Goal: Task Accomplishment & Management: Use online tool/utility

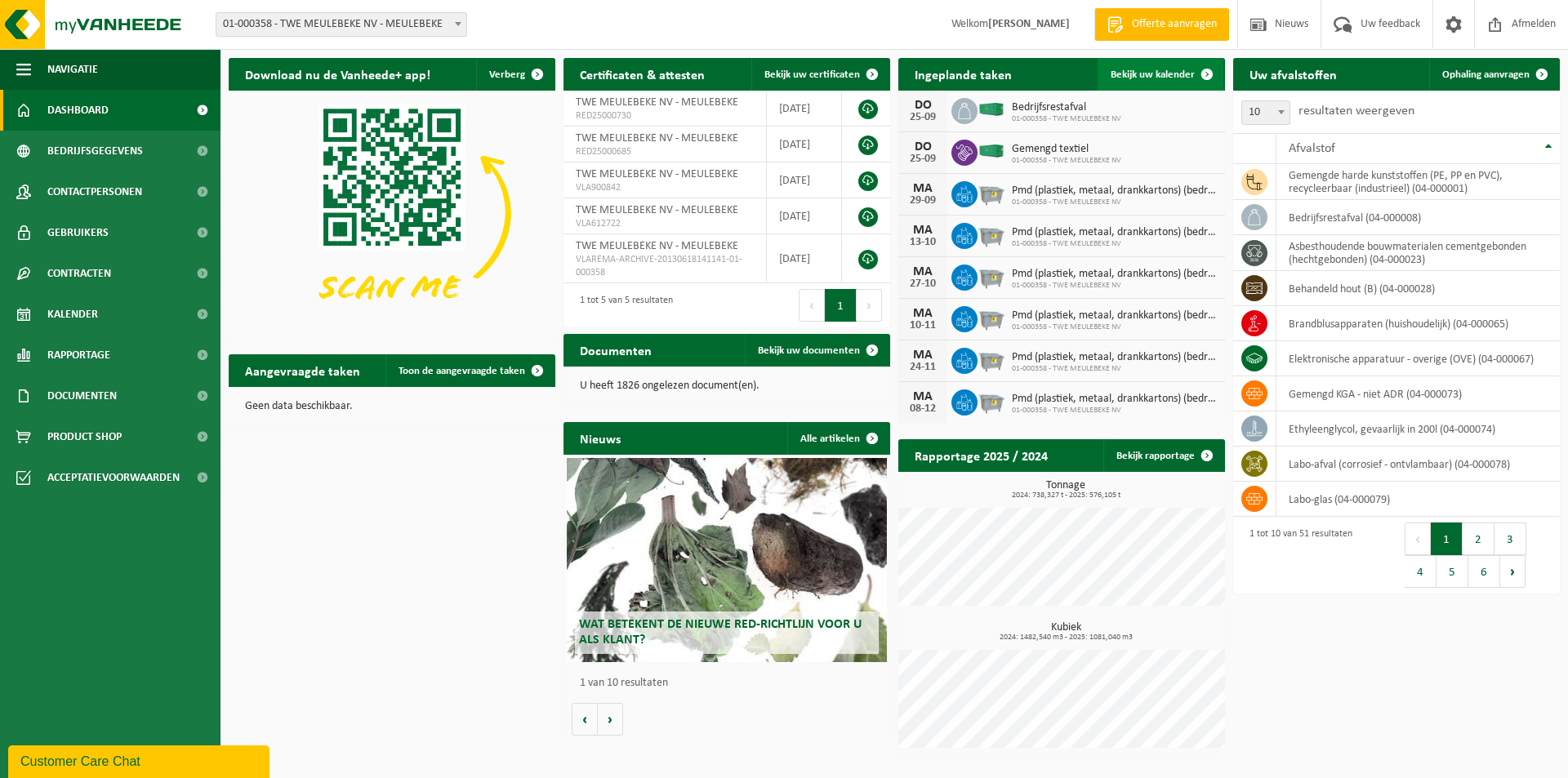
click at [1136, 74] on span "Bekijk uw kalender" at bounding box center [1152, 74] width 84 height 10
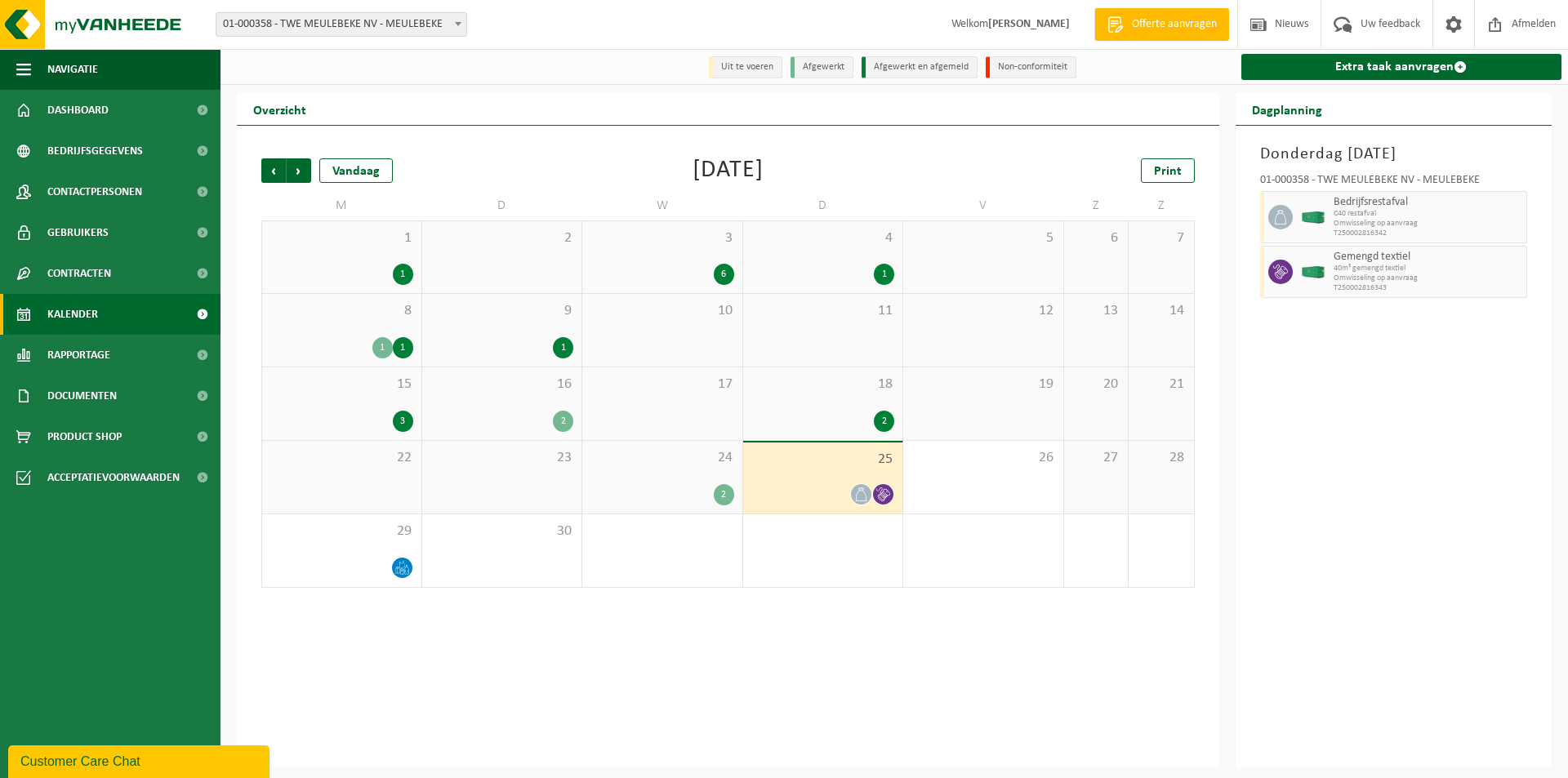
click at [662, 480] on div "24 2" at bounding box center [662, 477] width 160 height 73
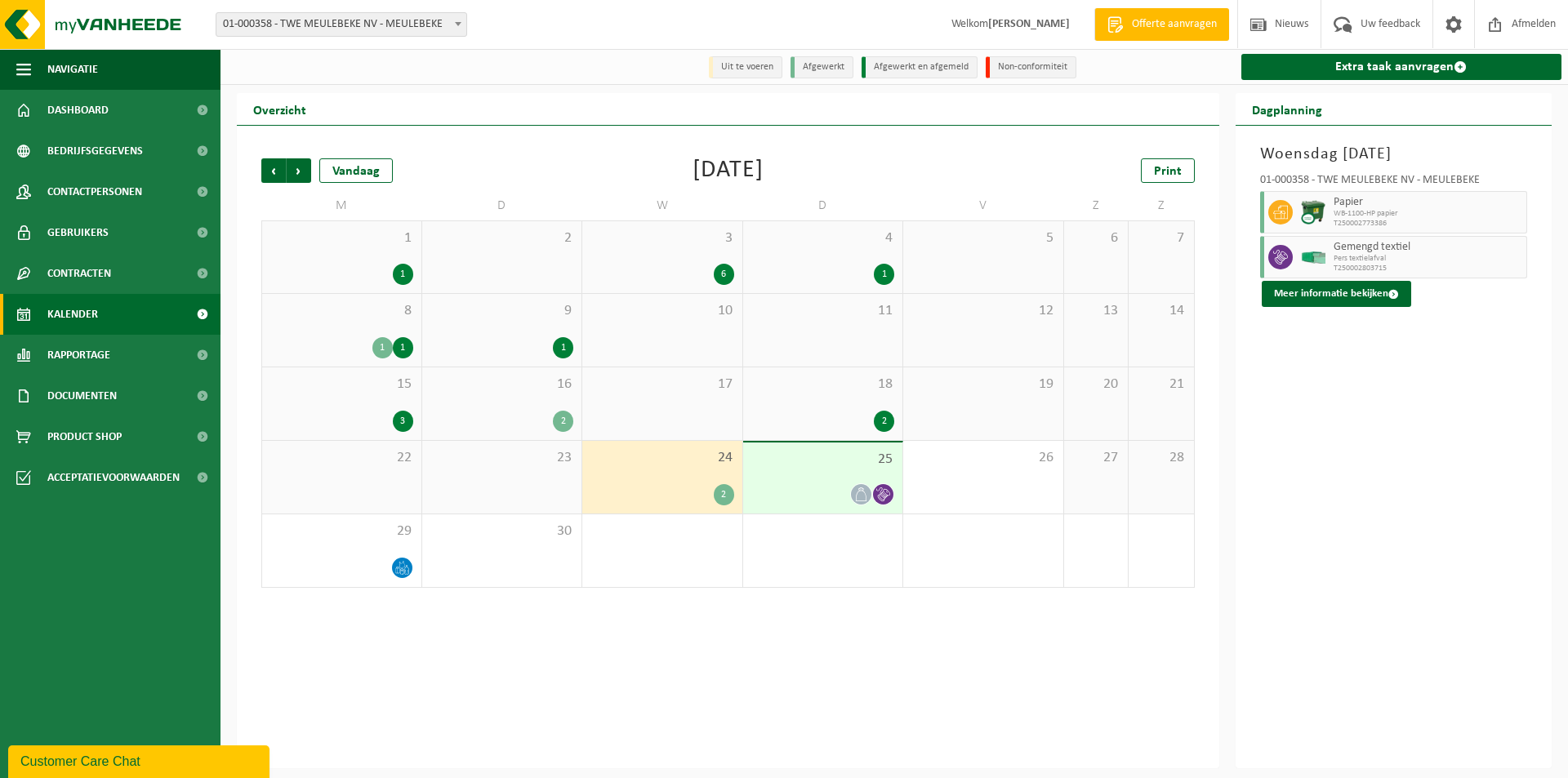
click at [816, 483] on div "25" at bounding box center [823, 478] width 160 height 71
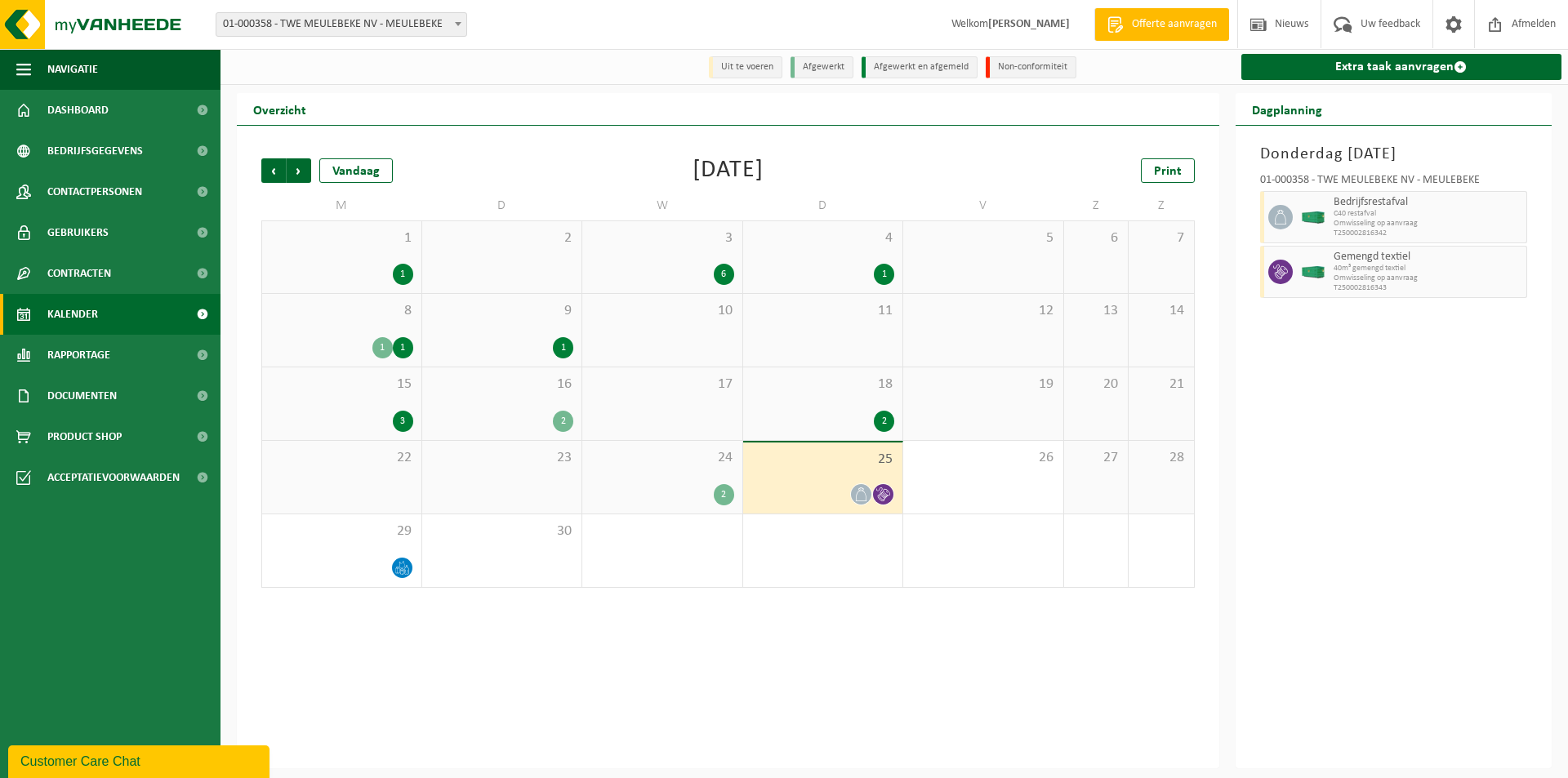
click at [700, 454] on span "24" at bounding box center [662, 458] width 144 height 18
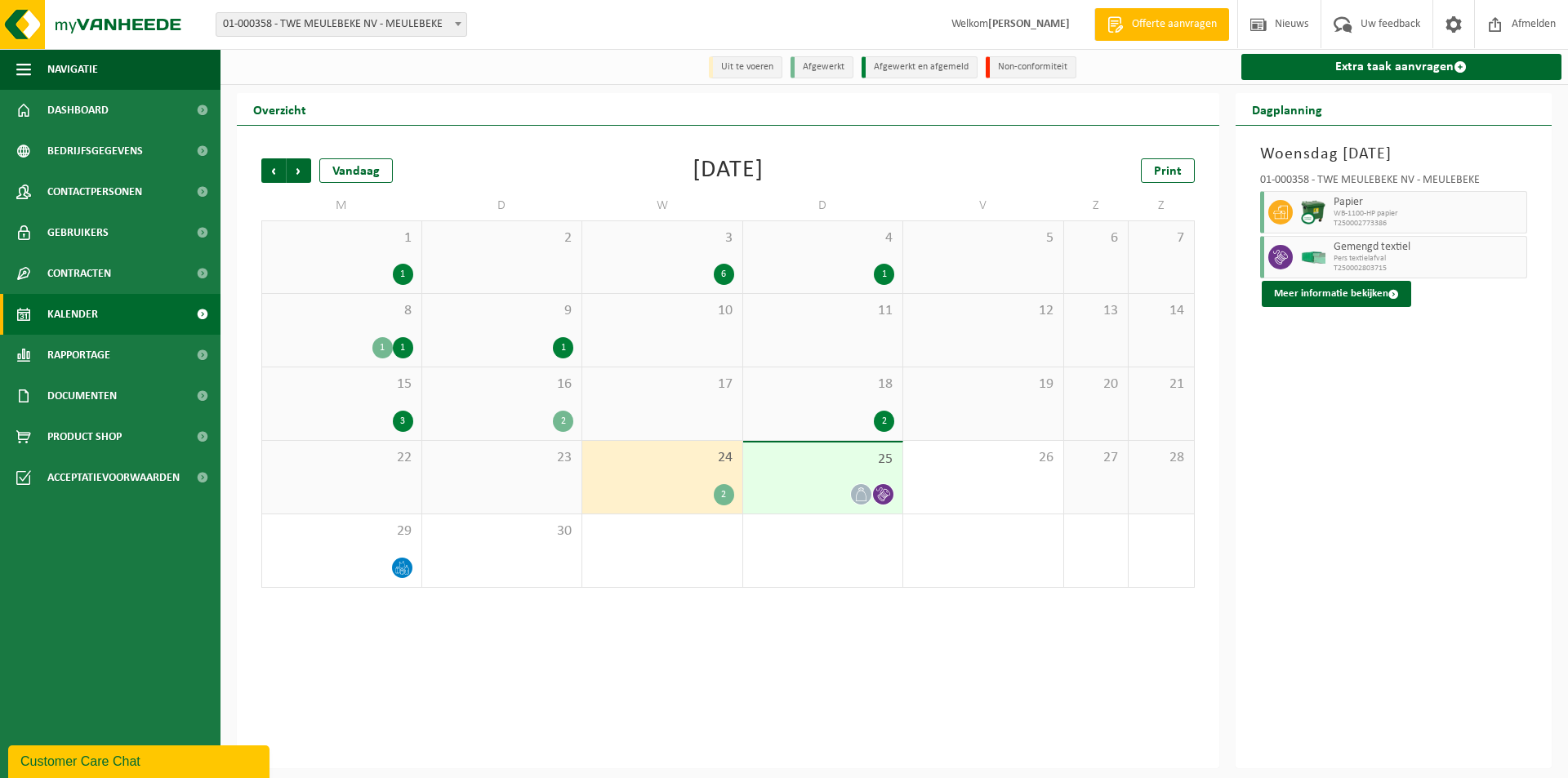
click at [798, 477] on div "25" at bounding box center [823, 478] width 160 height 71
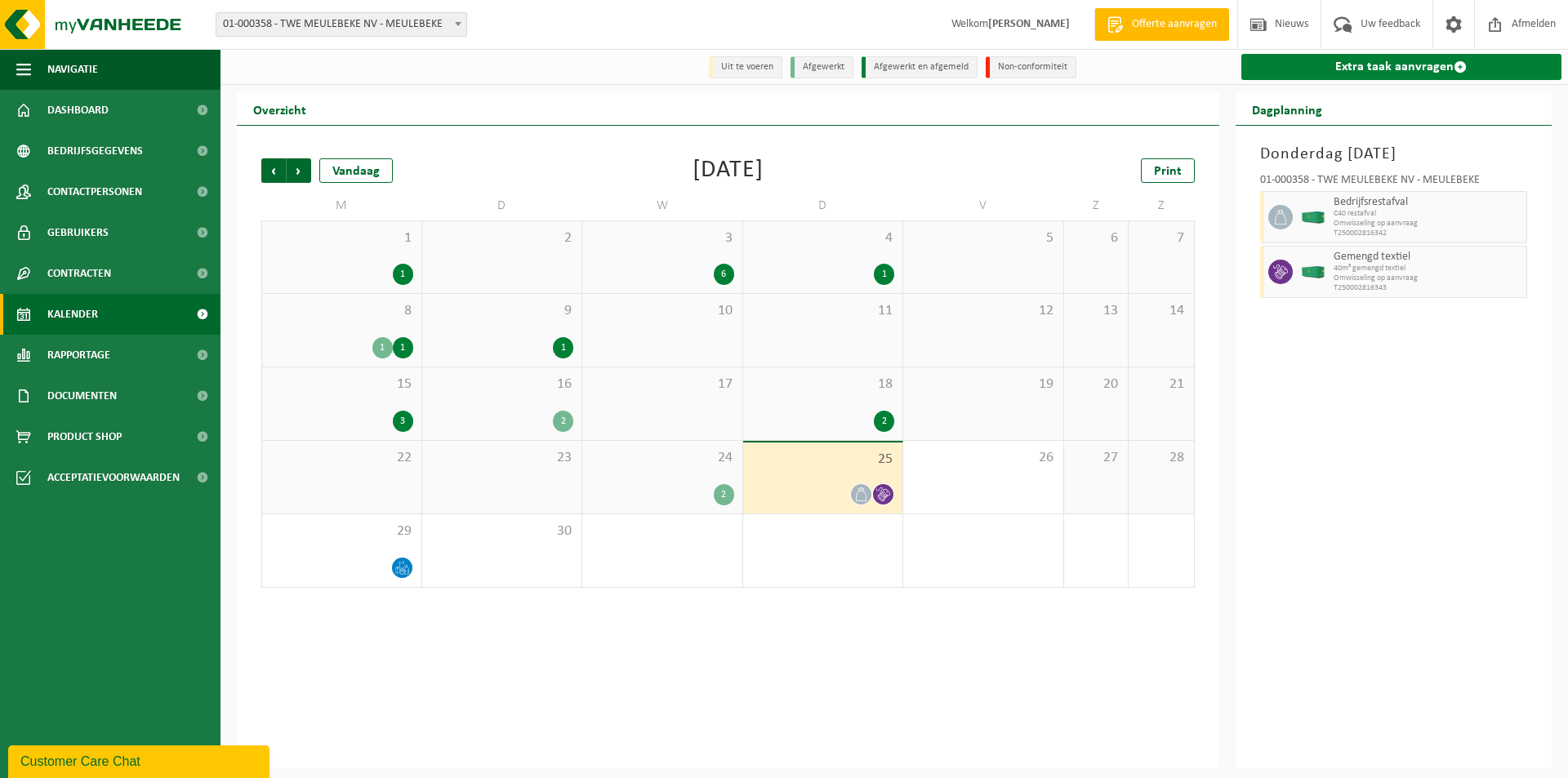
click at [1326, 68] on link "Extra taak aanvragen" at bounding box center [1402, 67] width 321 height 26
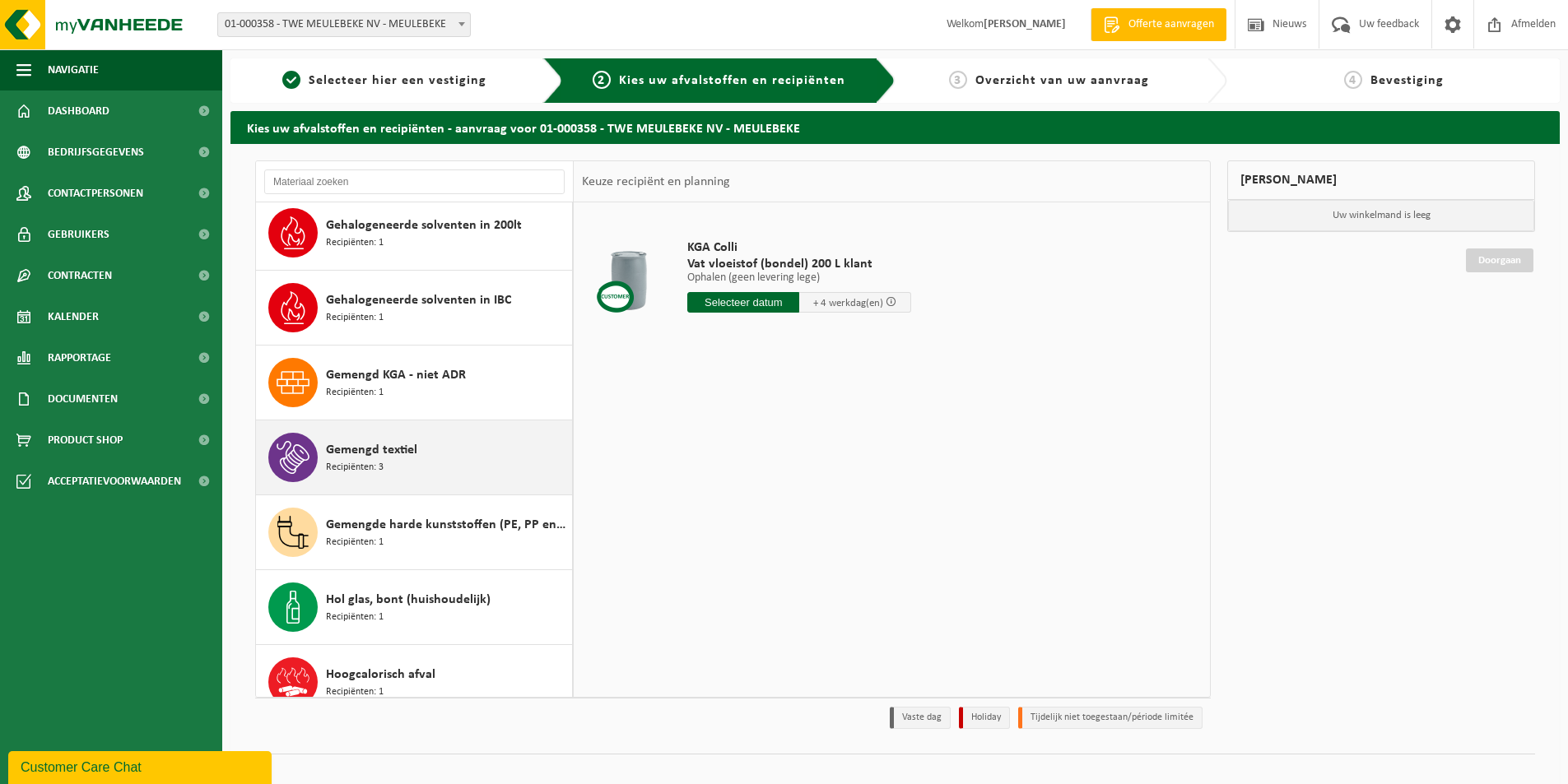
click at [331, 445] on span "Gemengd textiel" at bounding box center [372, 450] width 92 height 20
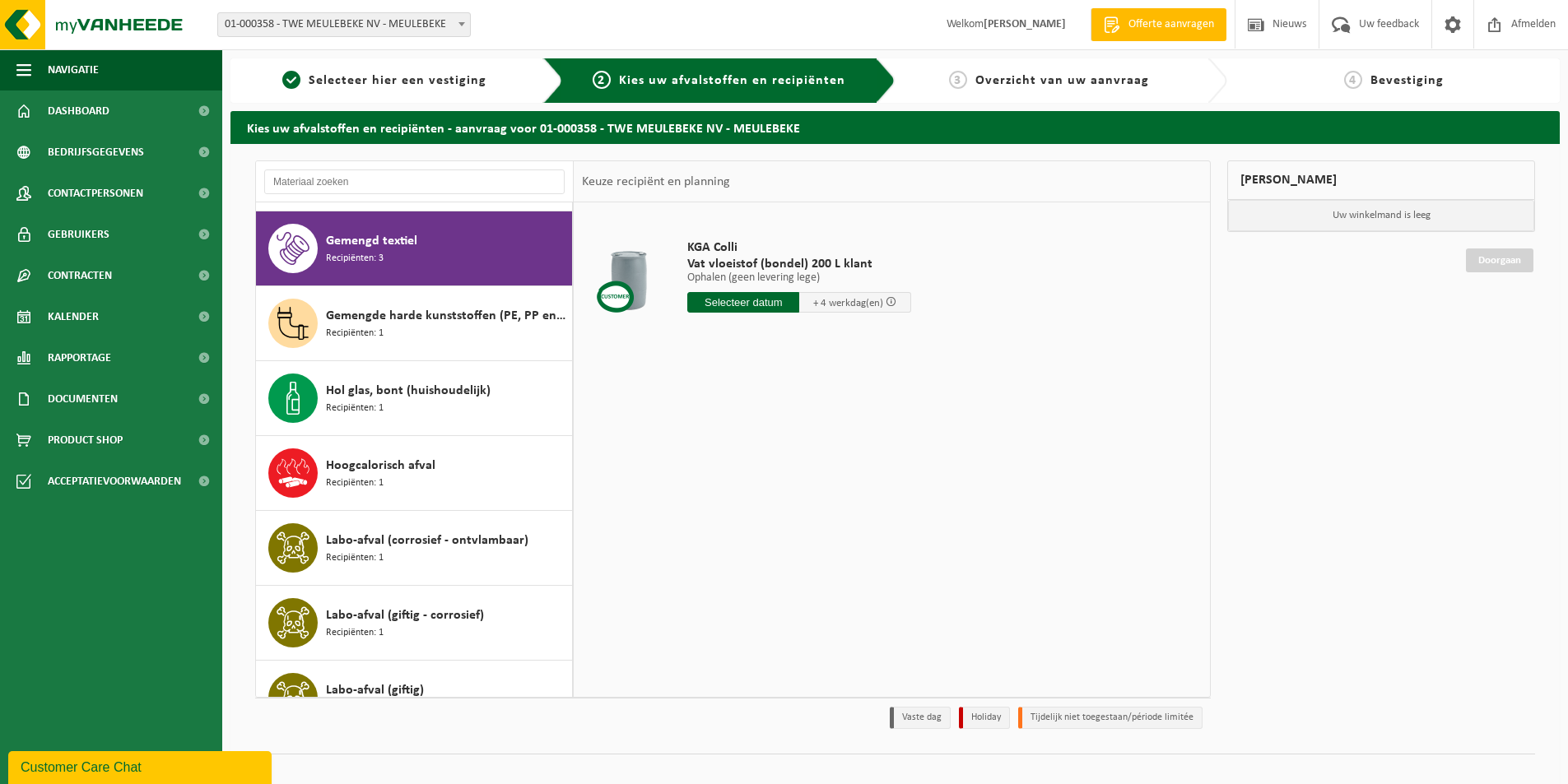
scroll to position [1122, 0]
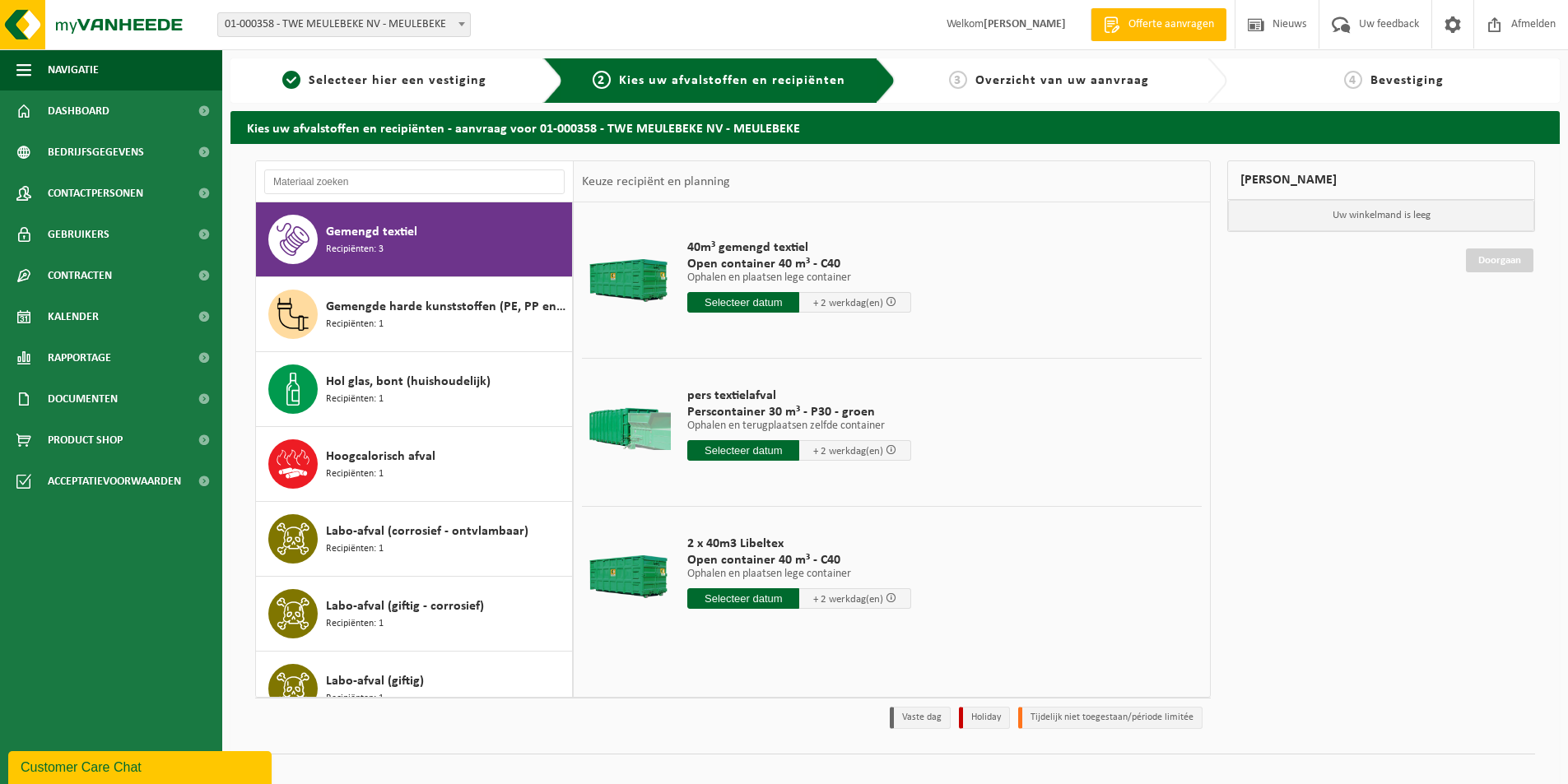
click at [733, 448] on input "text" at bounding box center [743, 451] width 112 height 21
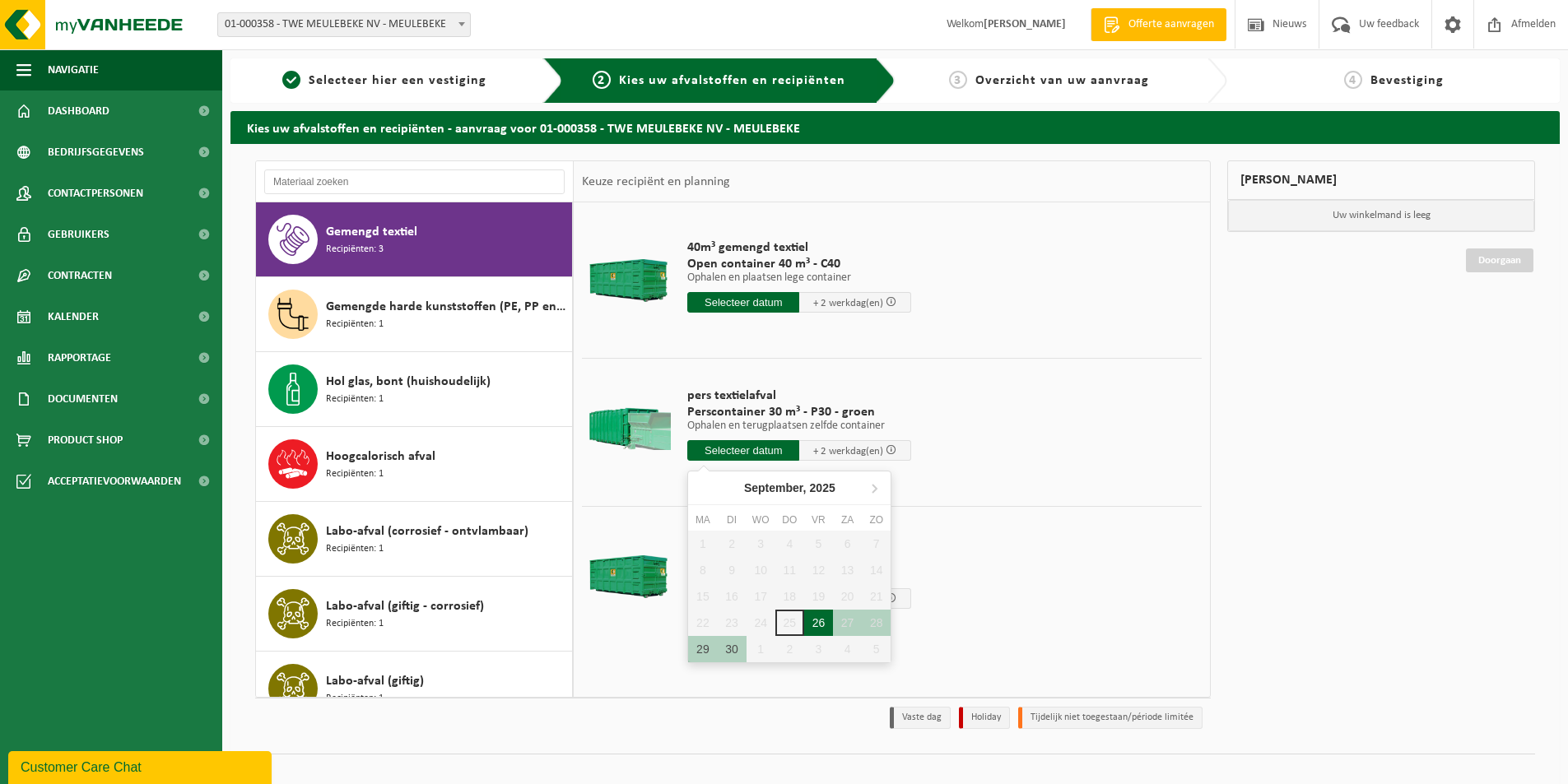
click at [817, 625] on div "26" at bounding box center [818, 623] width 29 height 26
type input "Van 2025-09-26"
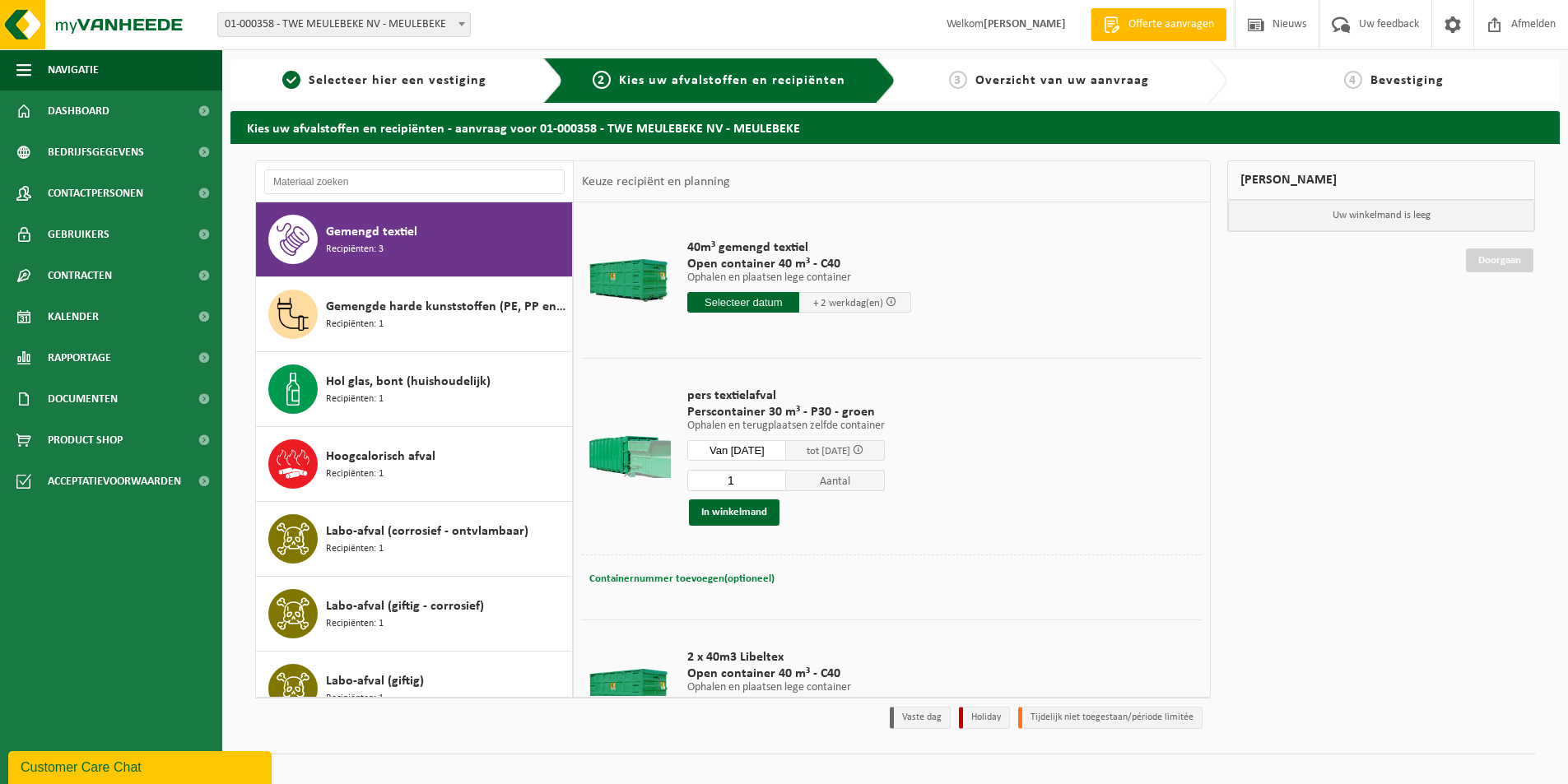
click at [688, 574] on span "Containernummer toevoegen(optioneel)" at bounding box center [681, 578] width 185 height 10
type input "STP347"
click at [741, 513] on button "In winkelmand" at bounding box center [734, 513] width 91 height 26
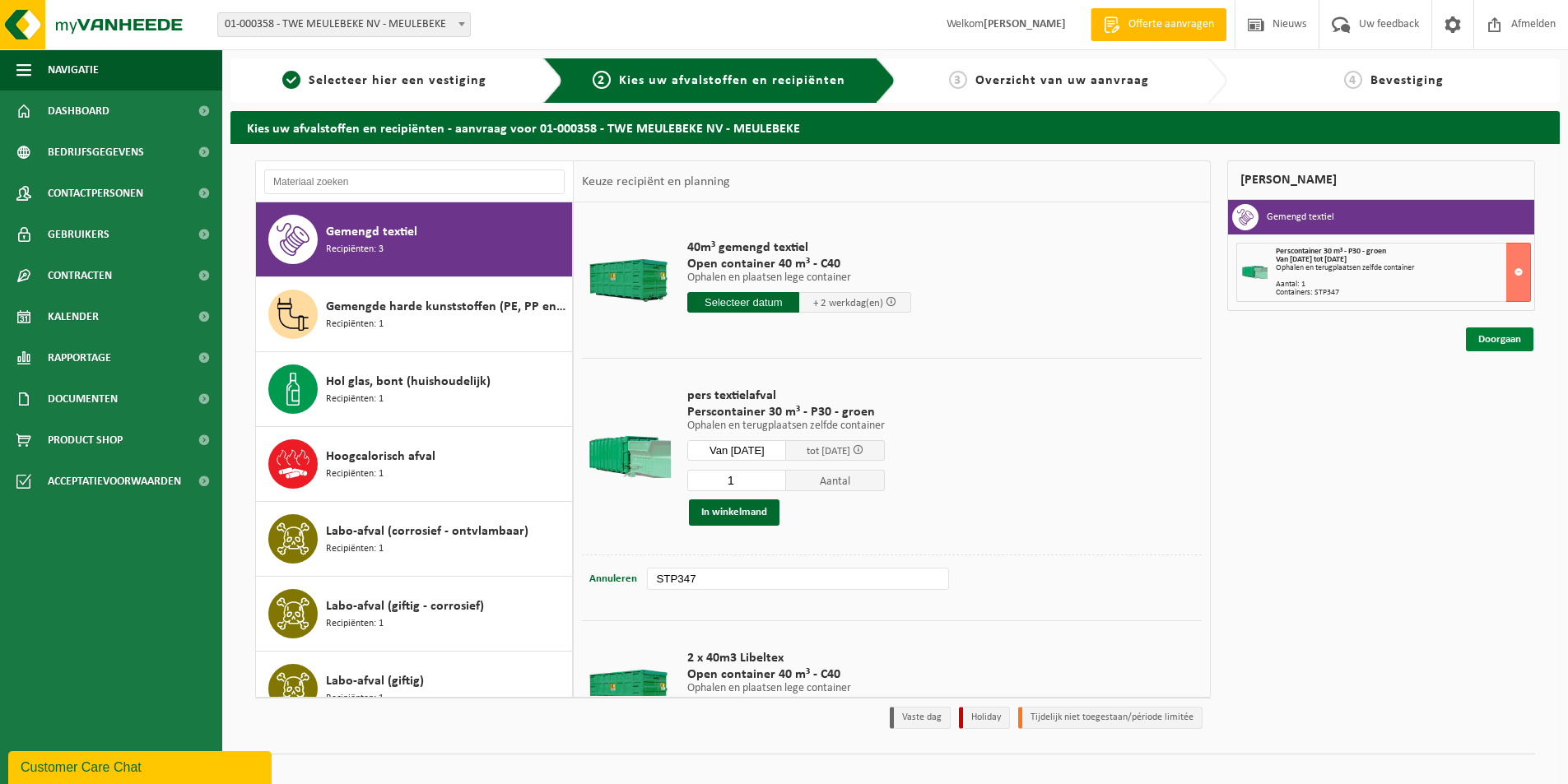
click at [1485, 340] on link "Doorgaan" at bounding box center [1499, 338] width 67 height 24
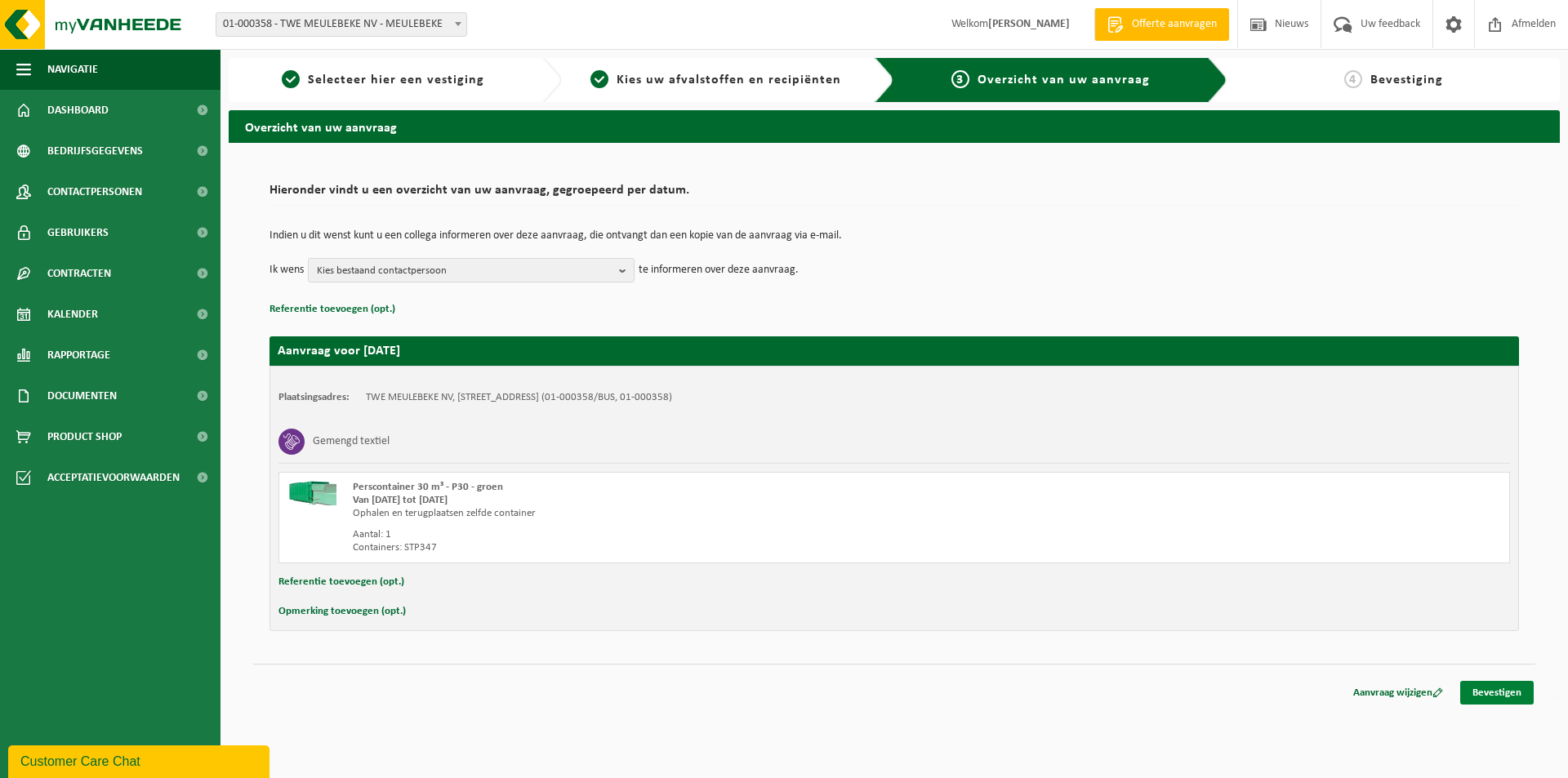
click at [1488, 695] on link "Bevestigen" at bounding box center [1496, 692] width 74 height 23
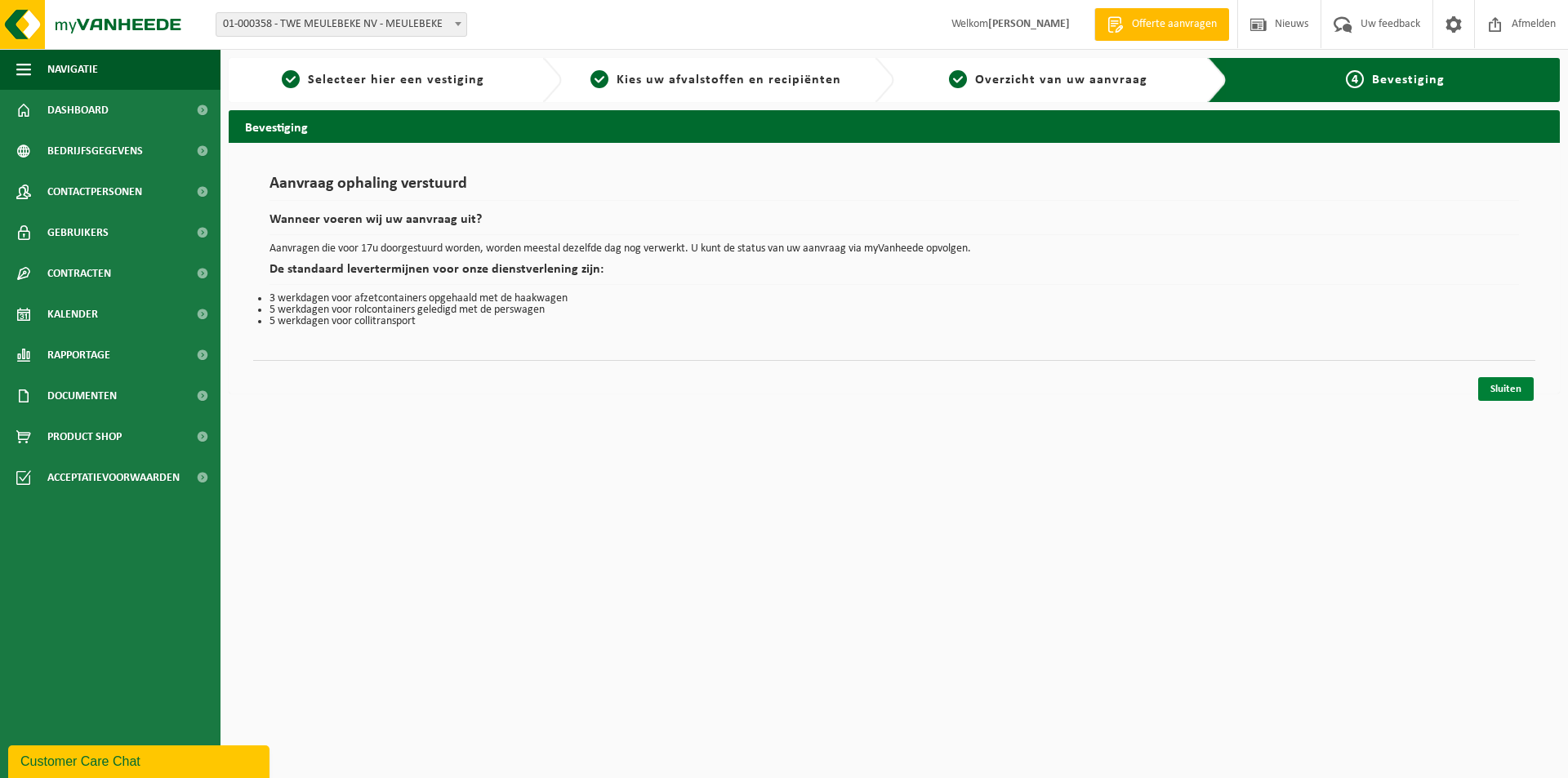
click at [1511, 393] on link "Sluiten" at bounding box center [1506, 389] width 55 height 23
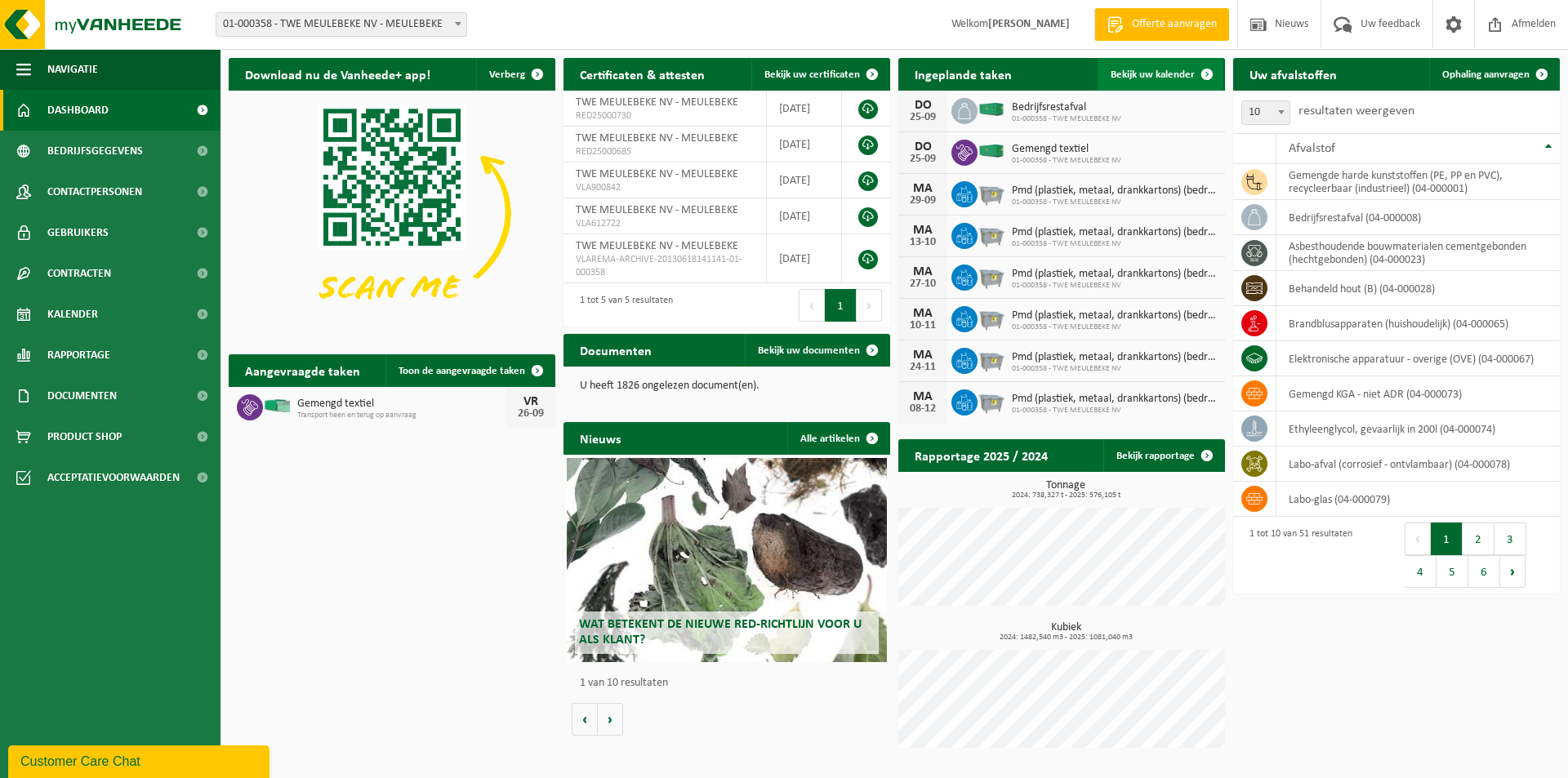
click at [1161, 78] on span "Bekijk uw kalender" at bounding box center [1152, 74] width 84 height 10
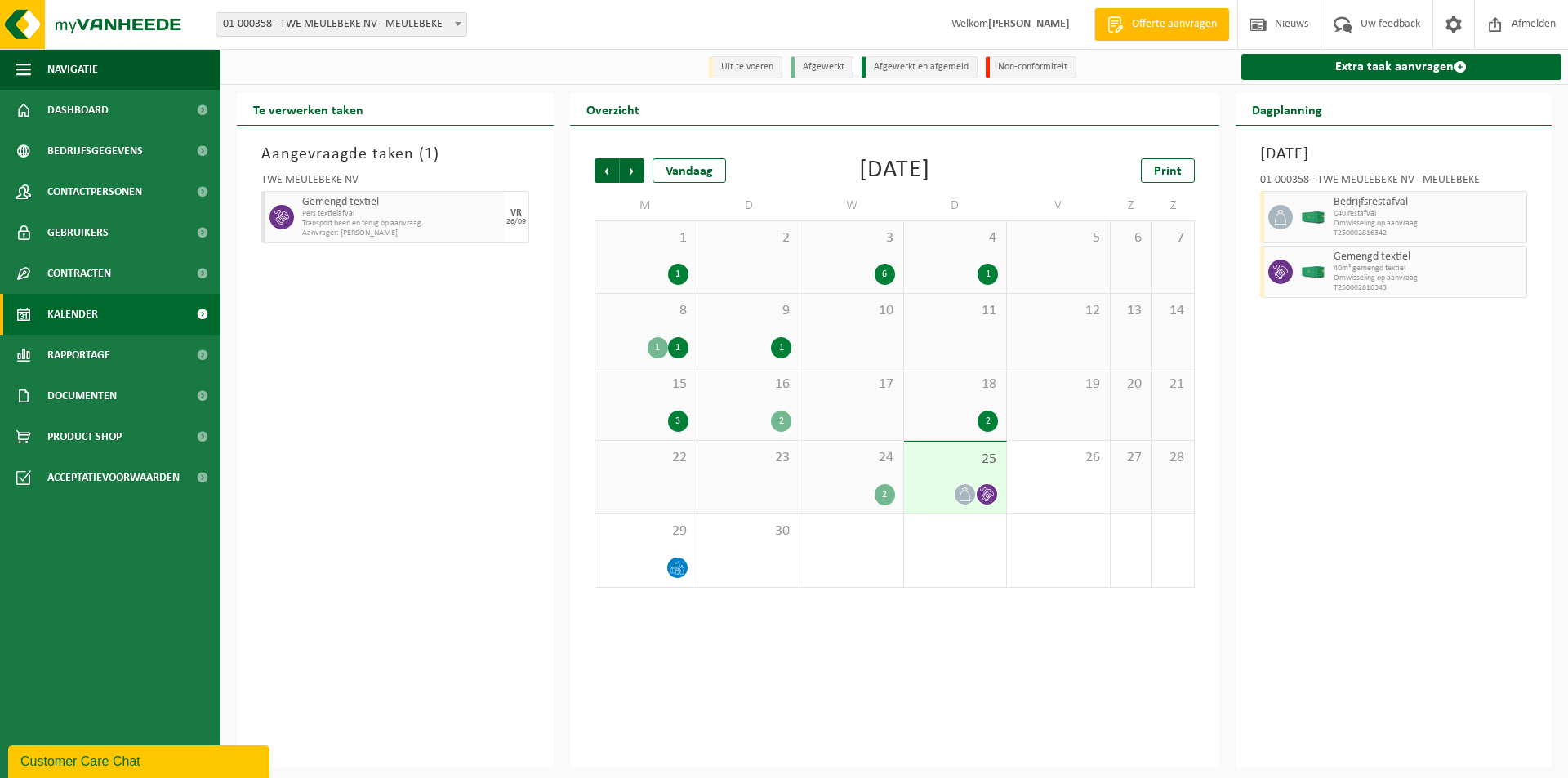
click at [857, 489] on div "2" at bounding box center [851, 494] width 86 height 22
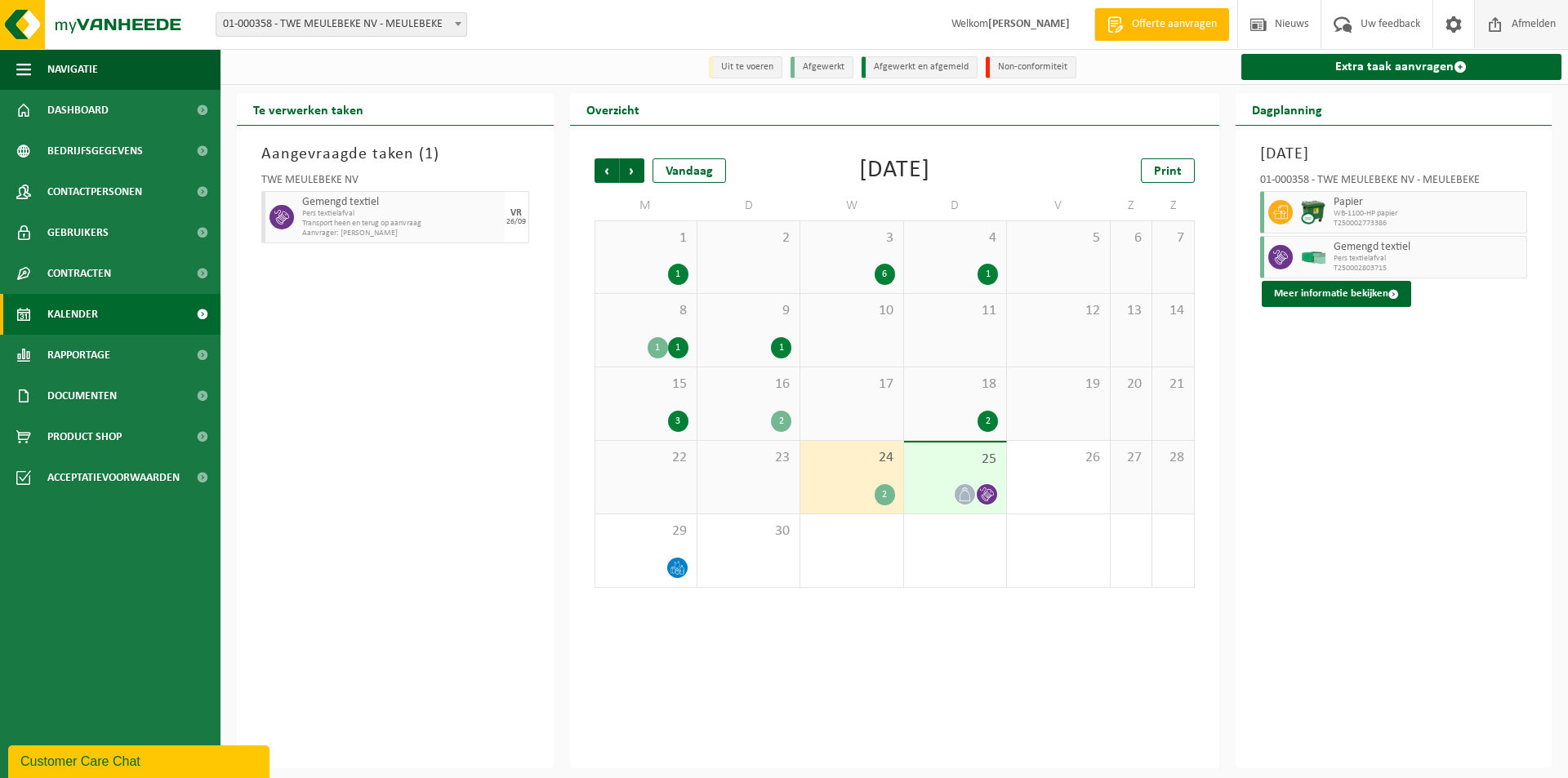
click at [1522, 24] on span "Afmelden" at bounding box center [1533, 24] width 52 height 48
